Goal: Find specific page/section: Find specific page/section

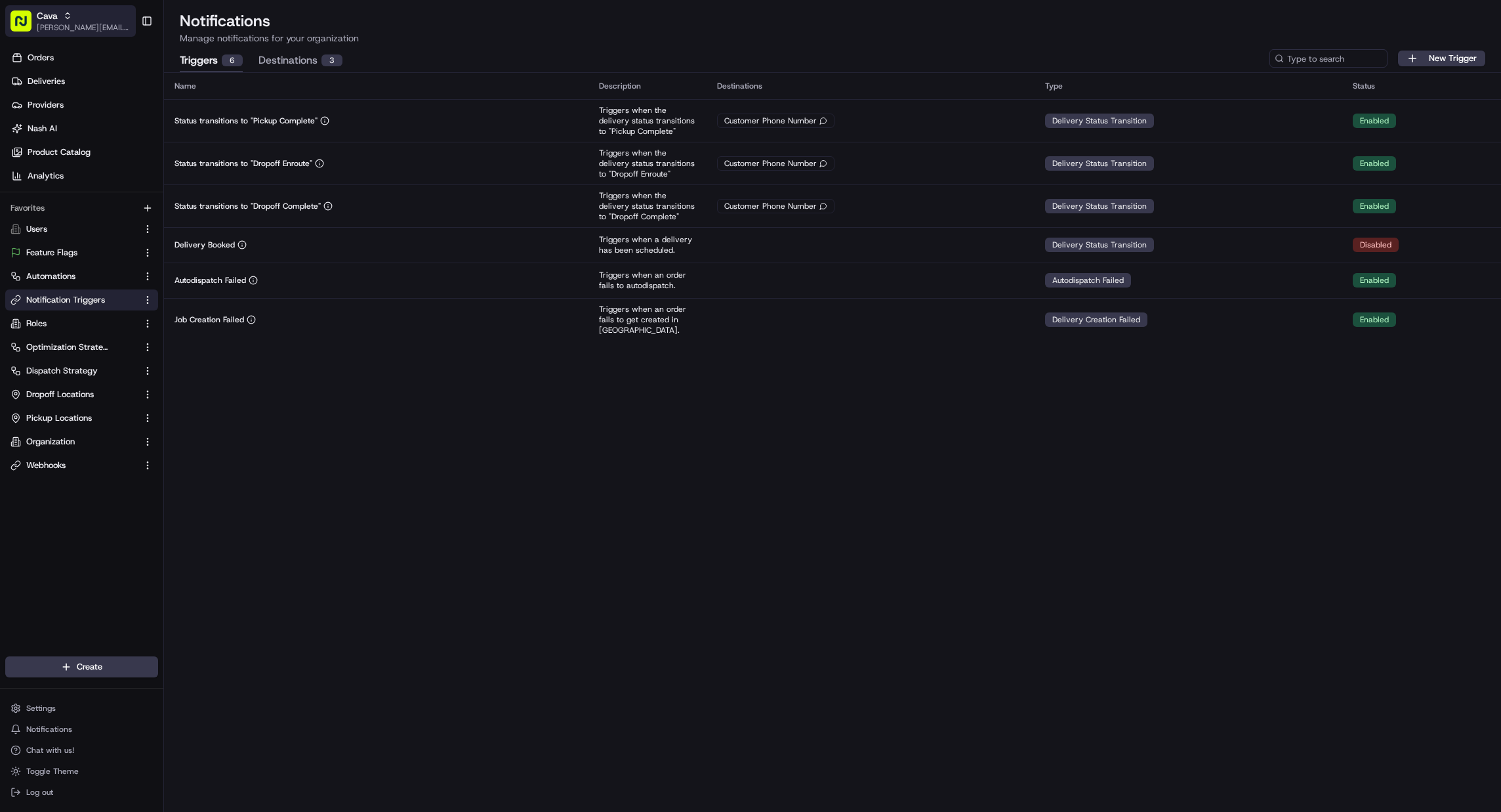
click at [90, 24] on span "[PERSON_NAME][EMAIL_ADDRESS][DOMAIN_NAME]" at bounding box center [83, 27] width 94 height 11
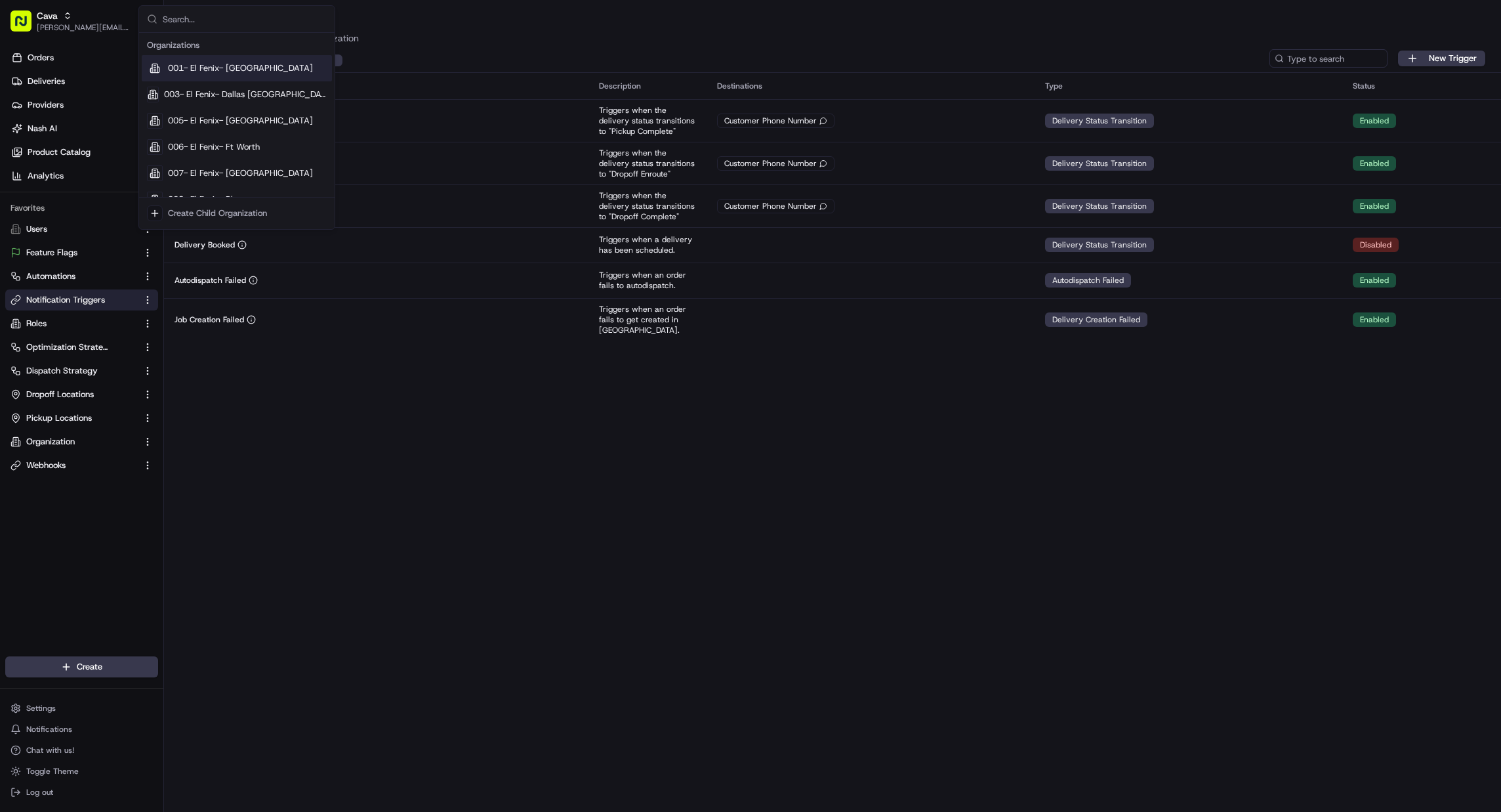
click at [476, 46] on div "Triggers 6 Destinations 3 New Trigger" at bounding box center [832, 58] width 1337 height 27
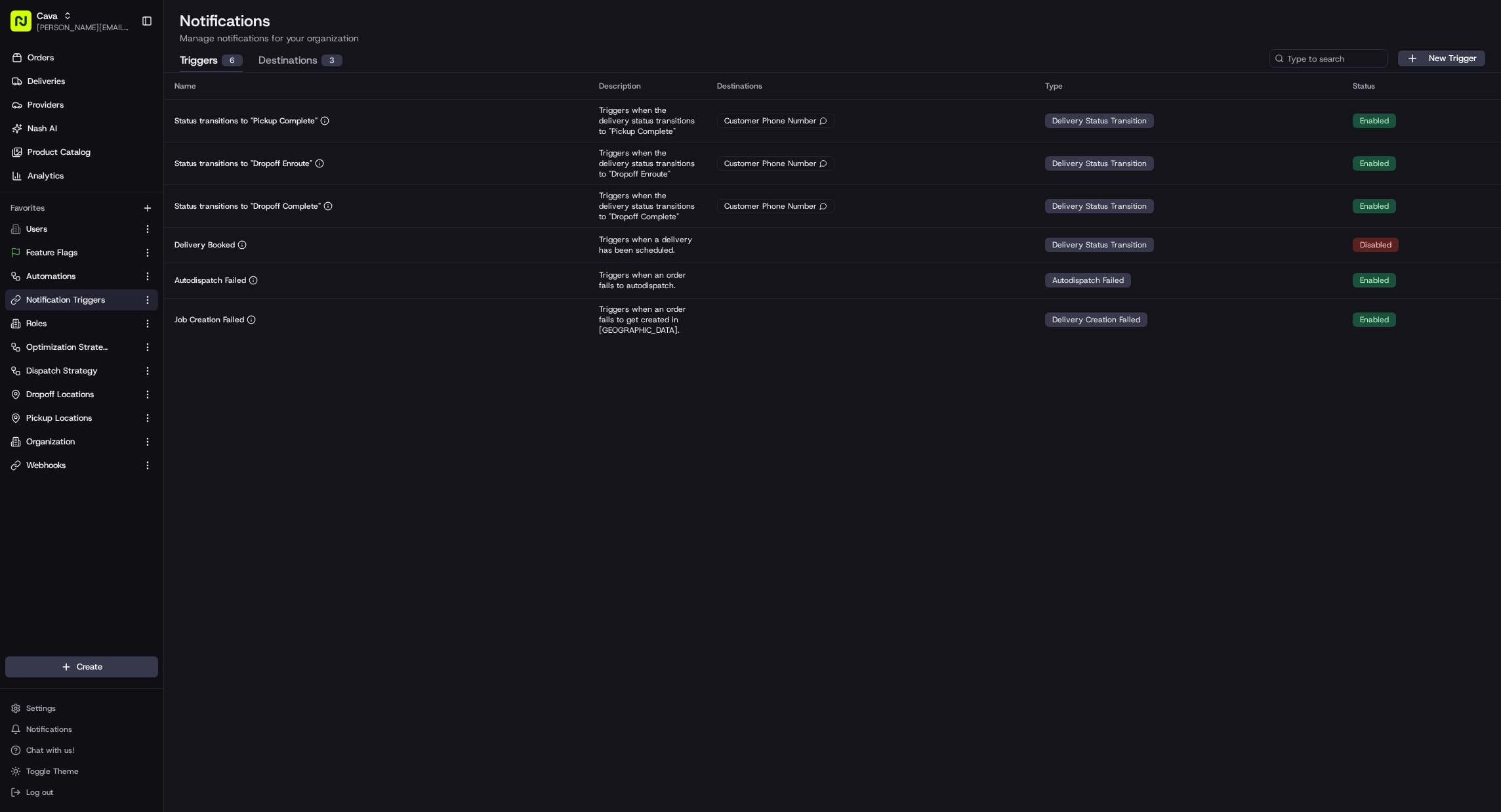
click at [719, 527] on div "Name Description Destinations Type Status Status transitions to "Pickup Complet…" at bounding box center [832, 442] width 1337 height 739
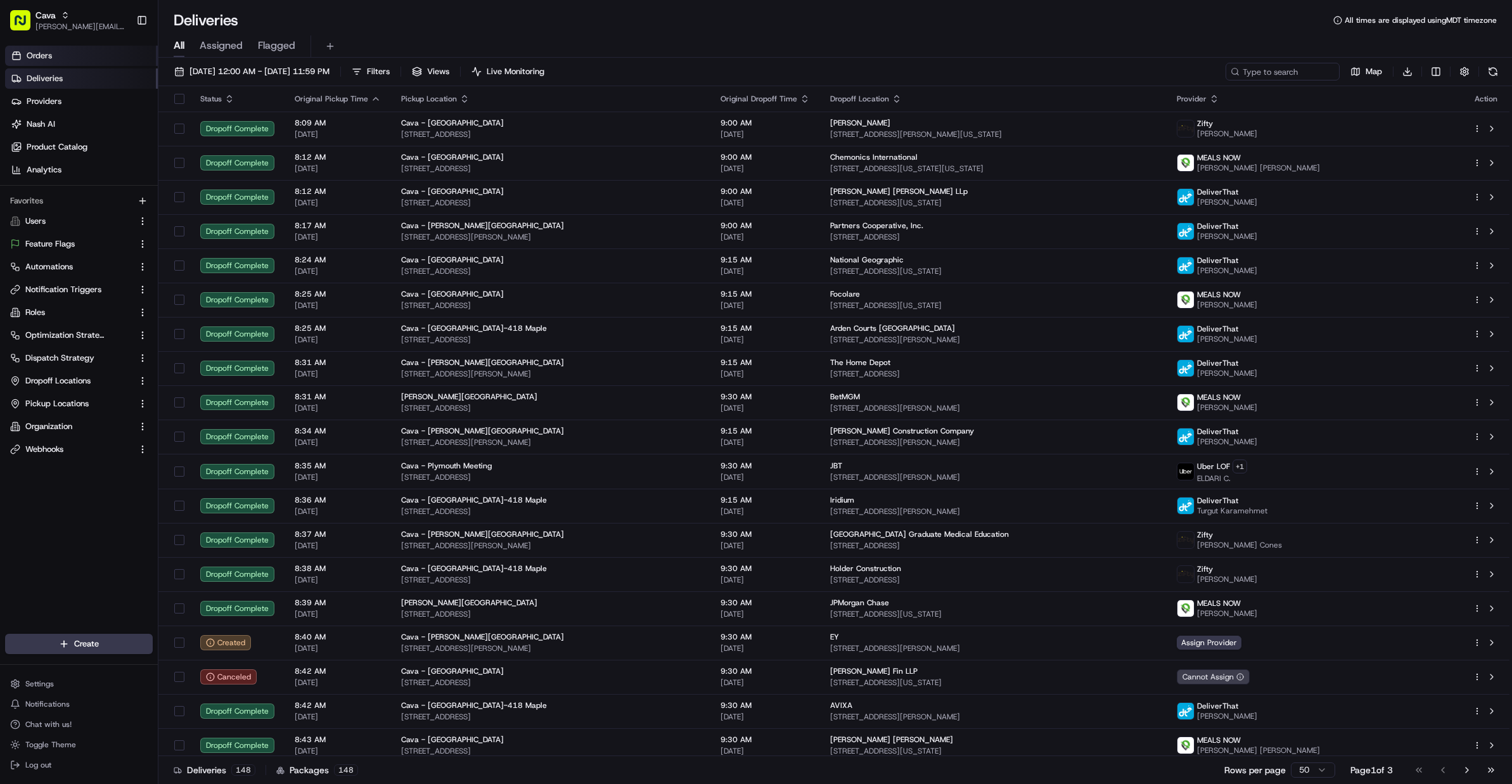
click at [64, 63] on link "Orders" at bounding box center [81, 56] width 152 height 21
